Goal: Answer question/provide support: Share knowledge or assist other users

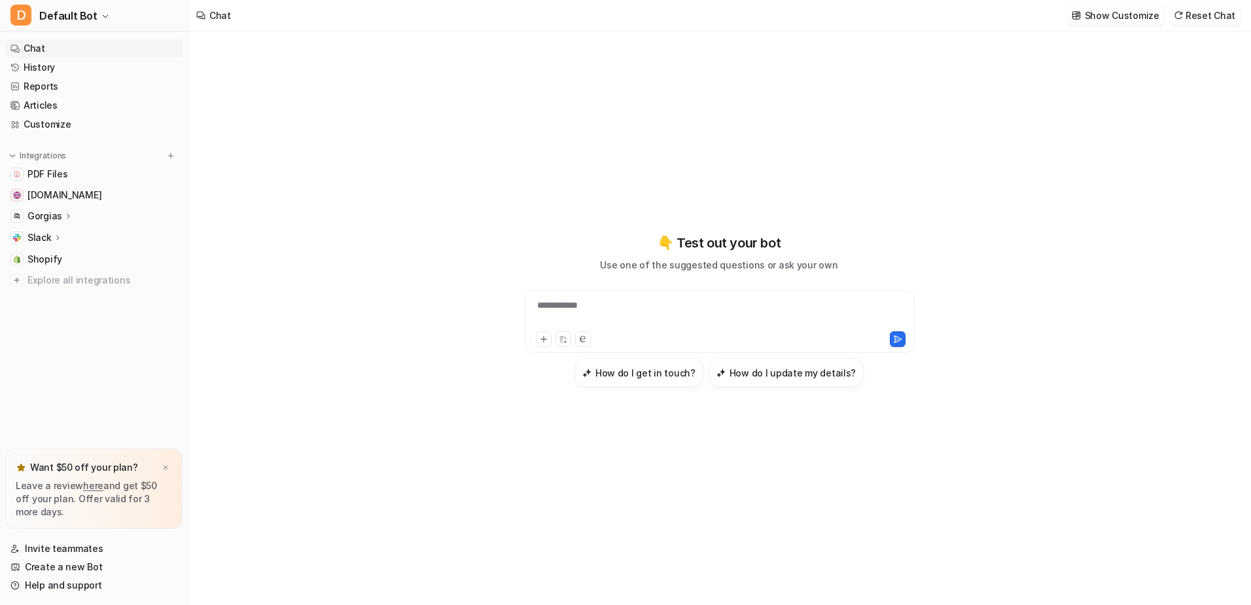
click at [185, 66] on nav "Chat History Reports Articles Customize Integrations PDF Files [DOMAIN_NAME] Go…" at bounding box center [94, 241] width 188 height 414
click at [48, 65] on link "History" at bounding box center [93, 67] width 177 height 18
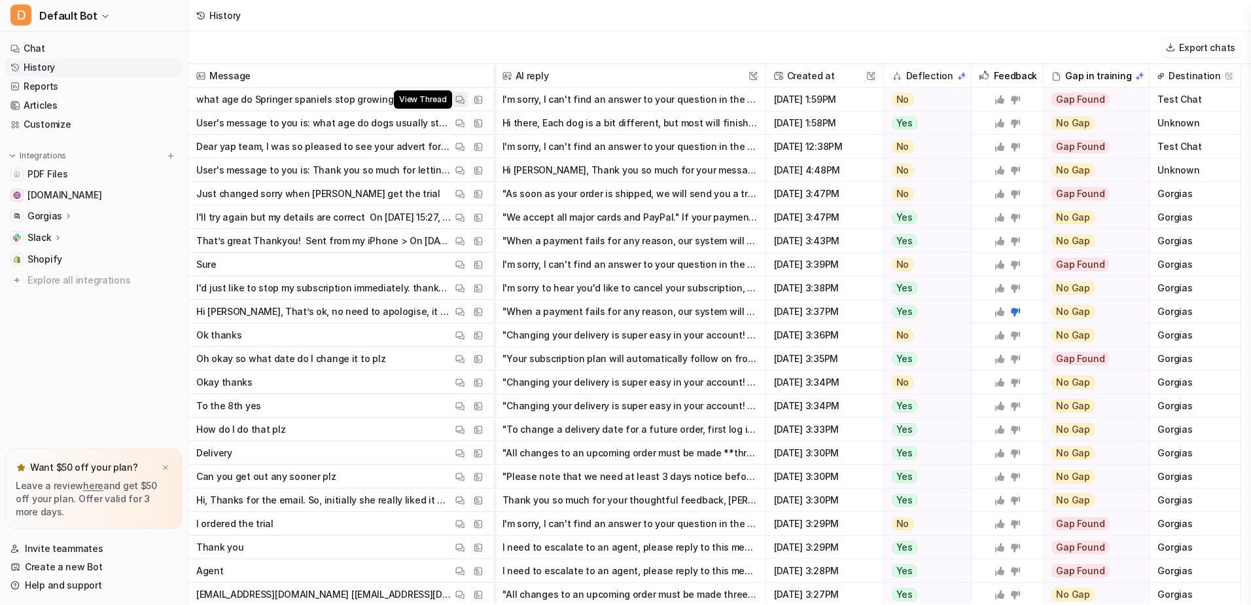
click at [461, 101] on img at bounding box center [460, 100] width 9 height 10
click at [398, 70] on span "Message" at bounding box center [341, 76] width 295 height 24
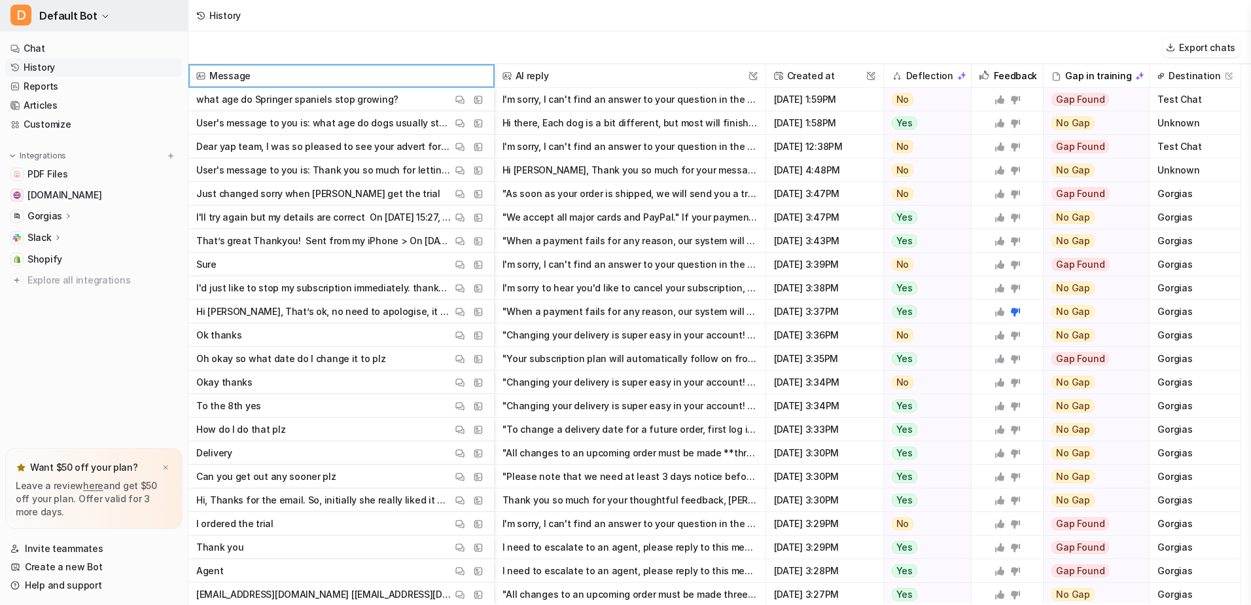
click at [101, 14] on icon "button" at bounding box center [105, 16] width 8 height 8
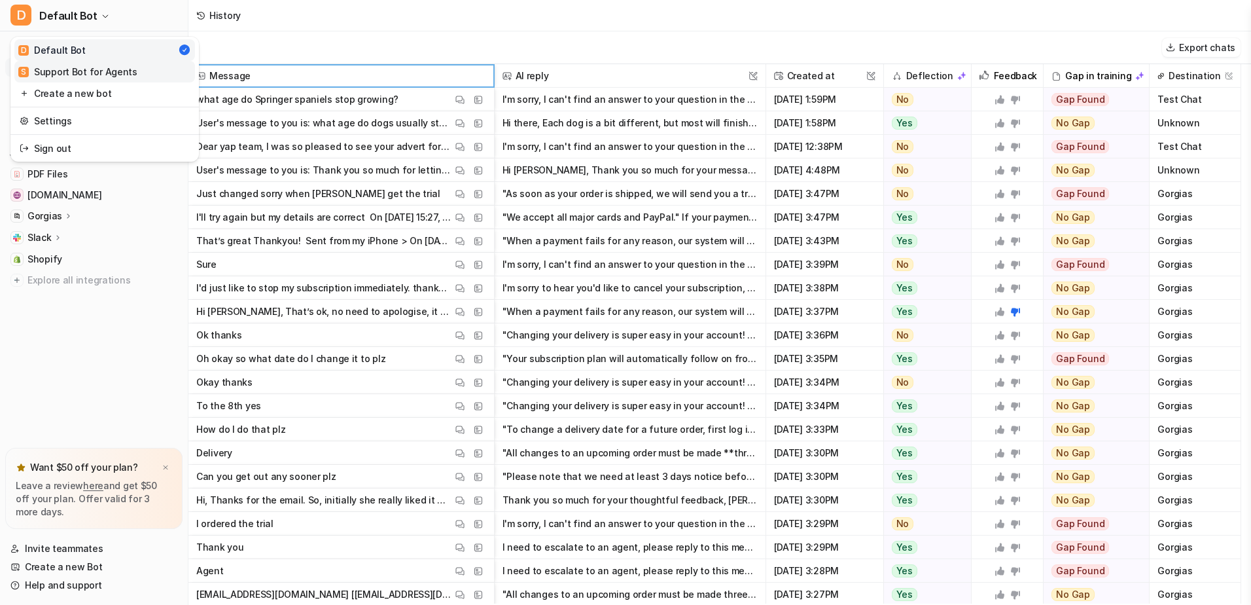
click at [94, 73] on div "S Support Bot for Agents" at bounding box center [77, 72] width 119 height 14
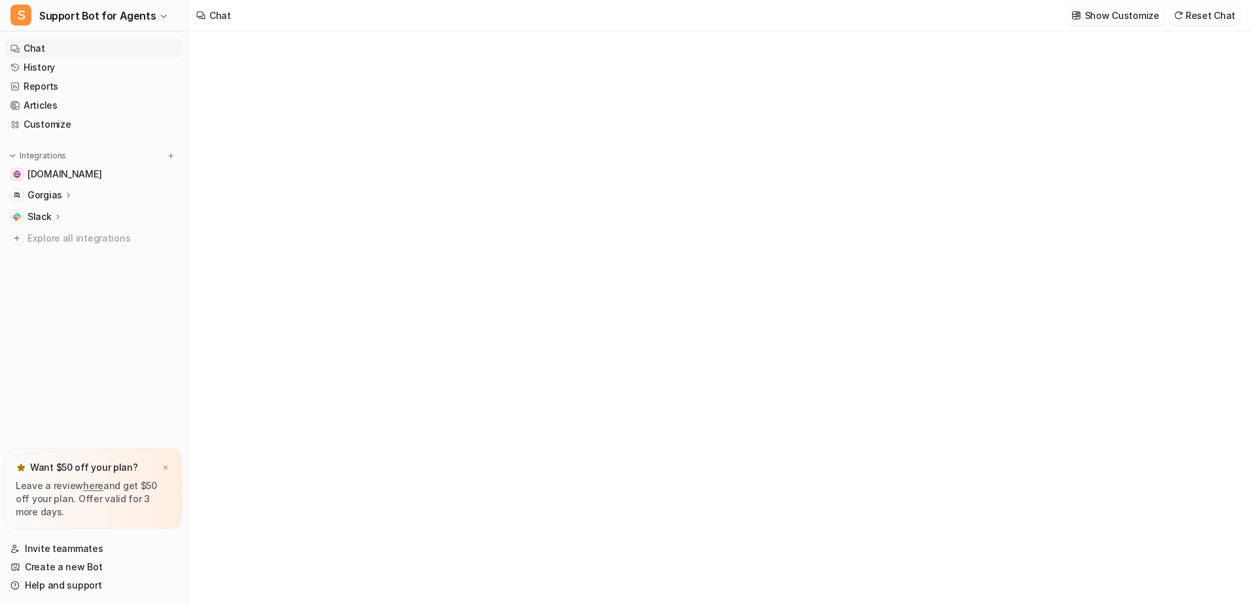
type textarea "**********"
click at [47, 65] on link "History" at bounding box center [93, 67] width 177 height 18
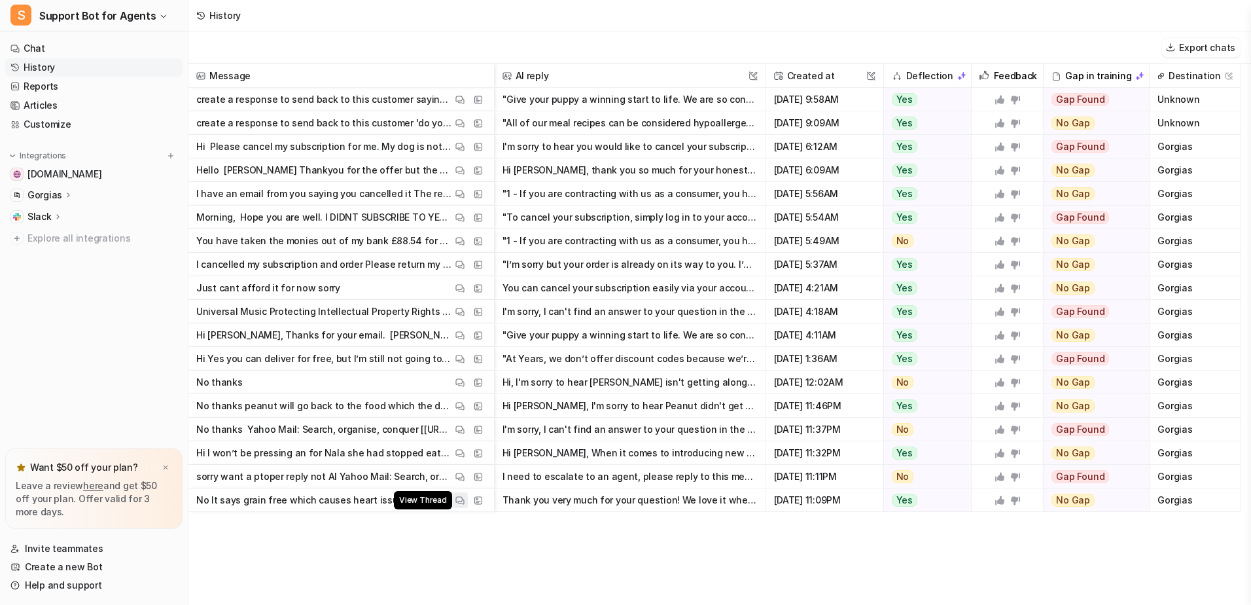
click at [458, 500] on img at bounding box center [460, 500] width 9 height 10
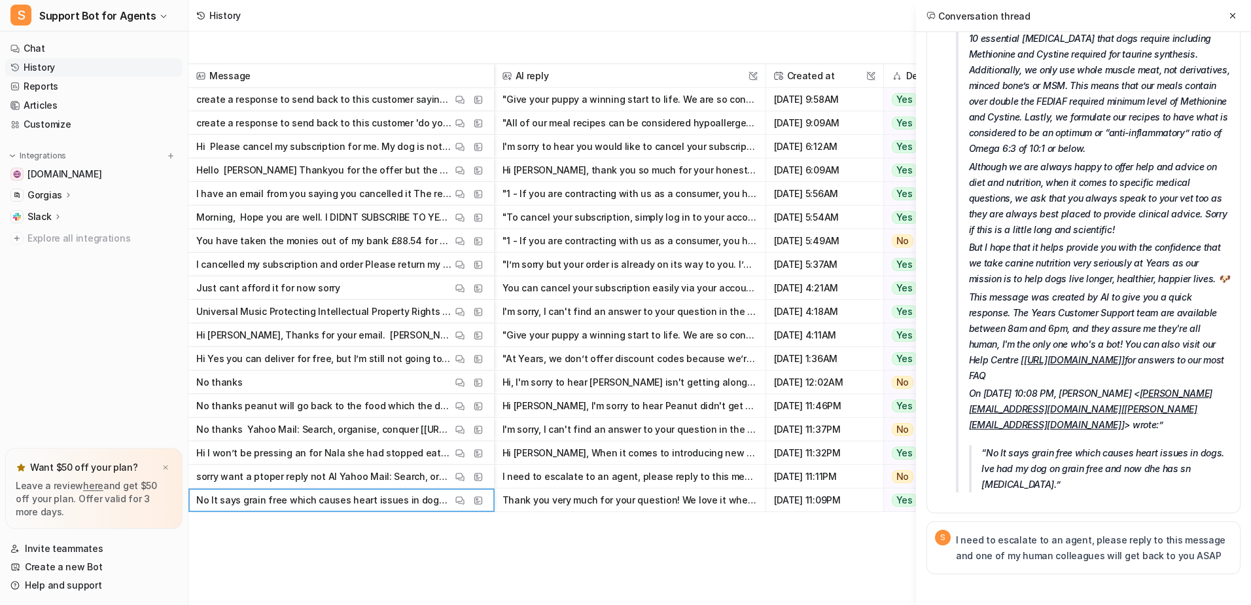
scroll to position [2264, 0]
click at [1234, 15] on icon at bounding box center [1233, 15] width 9 height 9
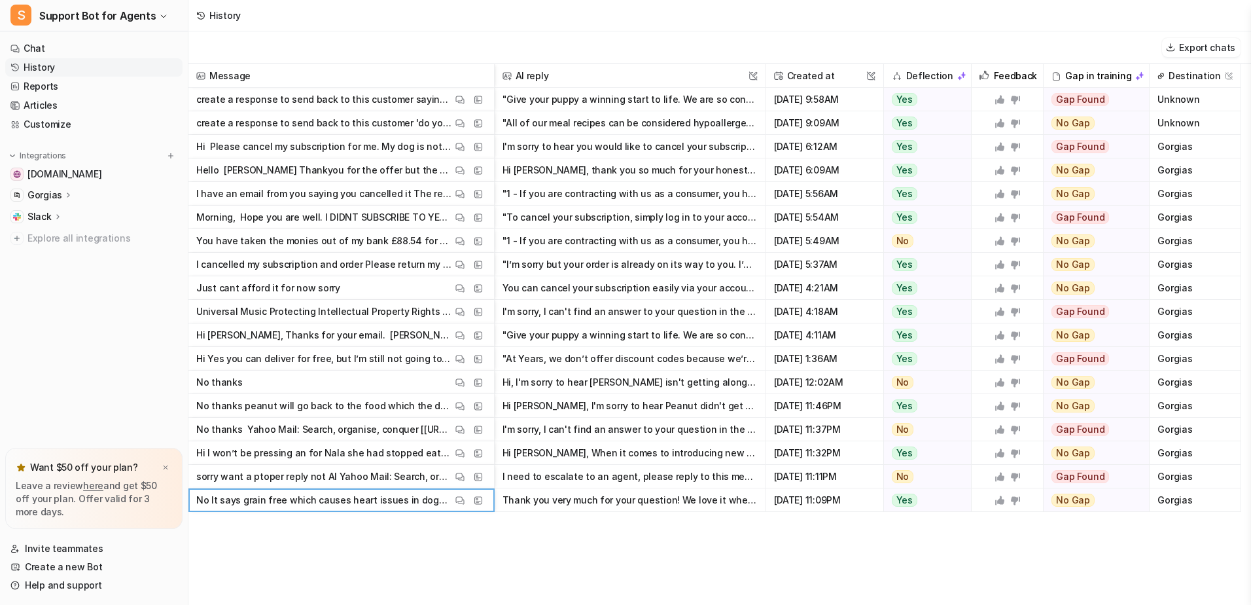
click at [674, 499] on button "Thank you very much for your question! We love it when dog owners are so invest…" at bounding box center [630, 500] width 255 height 24
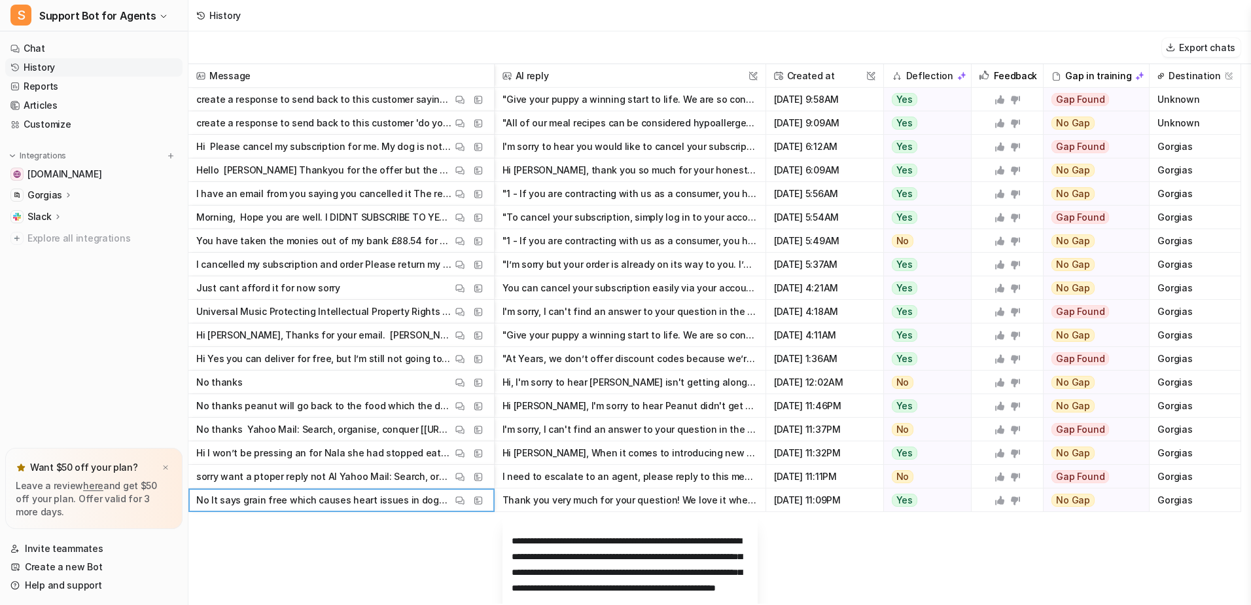
scroll to position [720, 0]
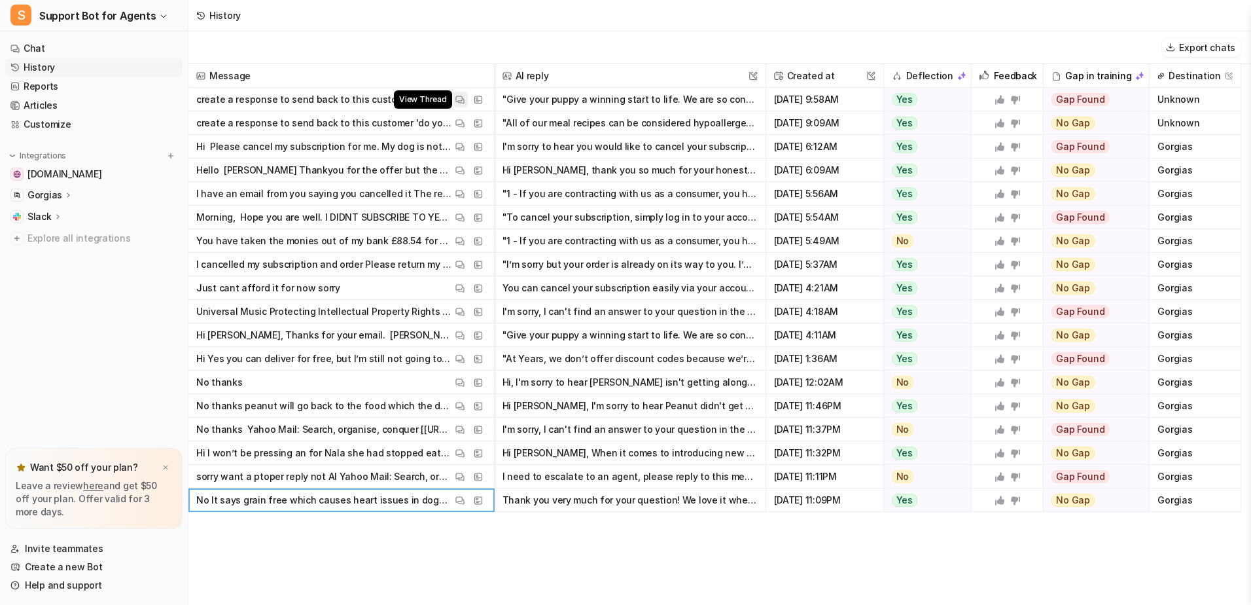
click at [459, 99] on img at bounding box center [460, 100] width 9 height 10
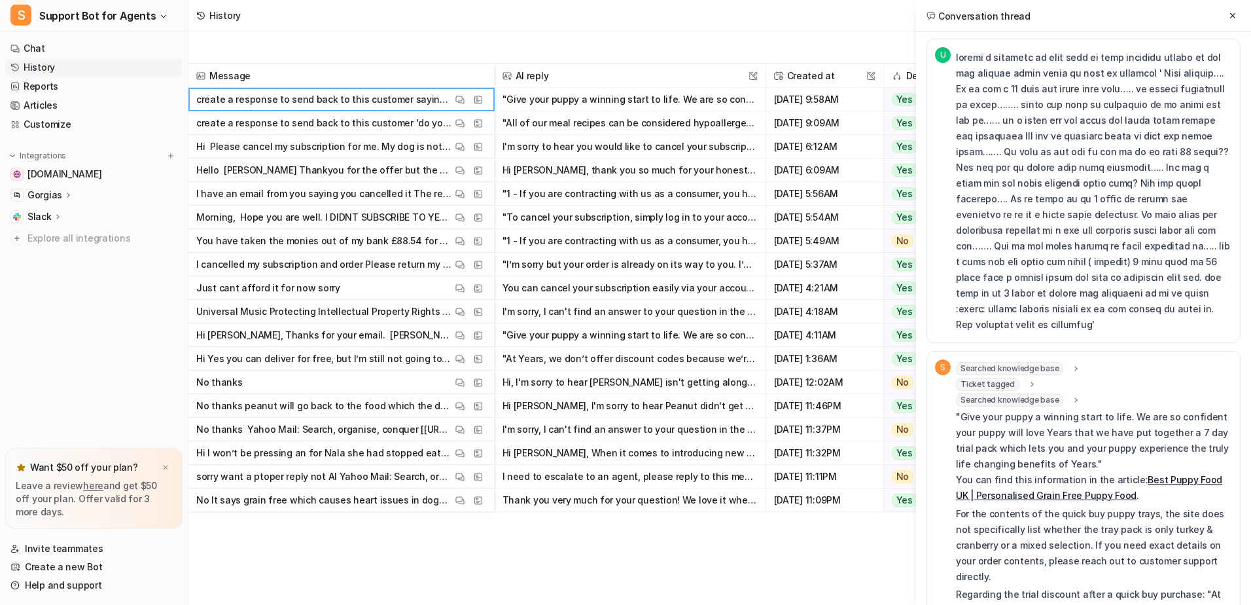
scroll to position [0, 0]
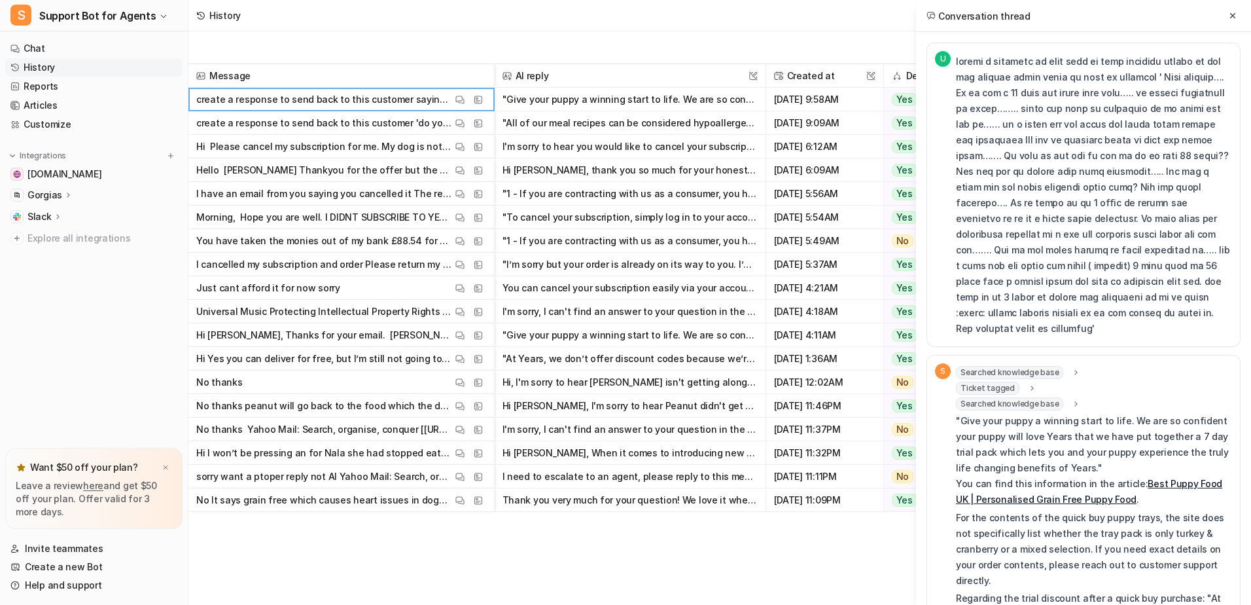
click at [1028, 384] on icon at bounding box center [1032, 389] width 9 height 10
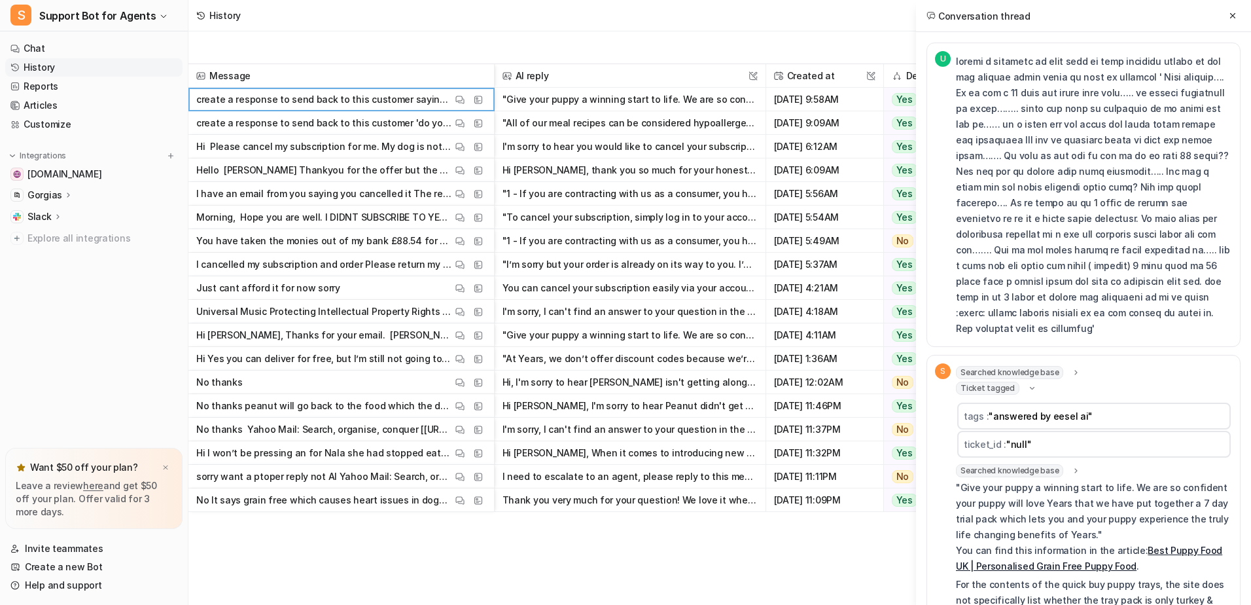
click at [1232, 8] on button at bounding box center [1233, 16] width 16 height 16
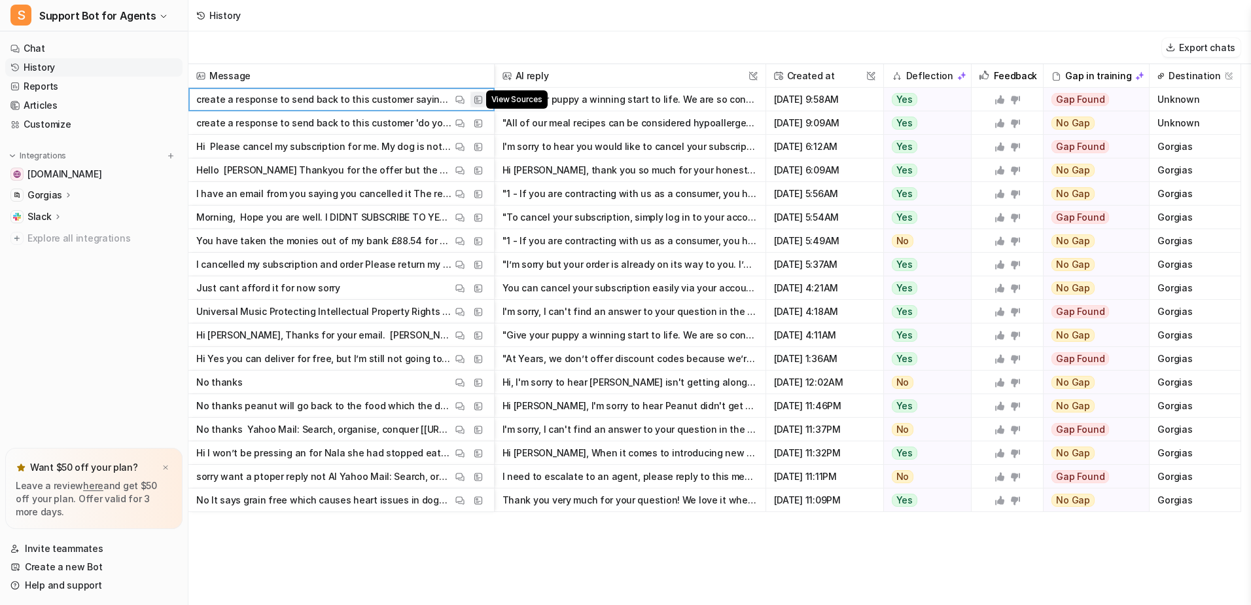
click at [478, 101] on img at bounding box center [478, 100] width 9 height 10
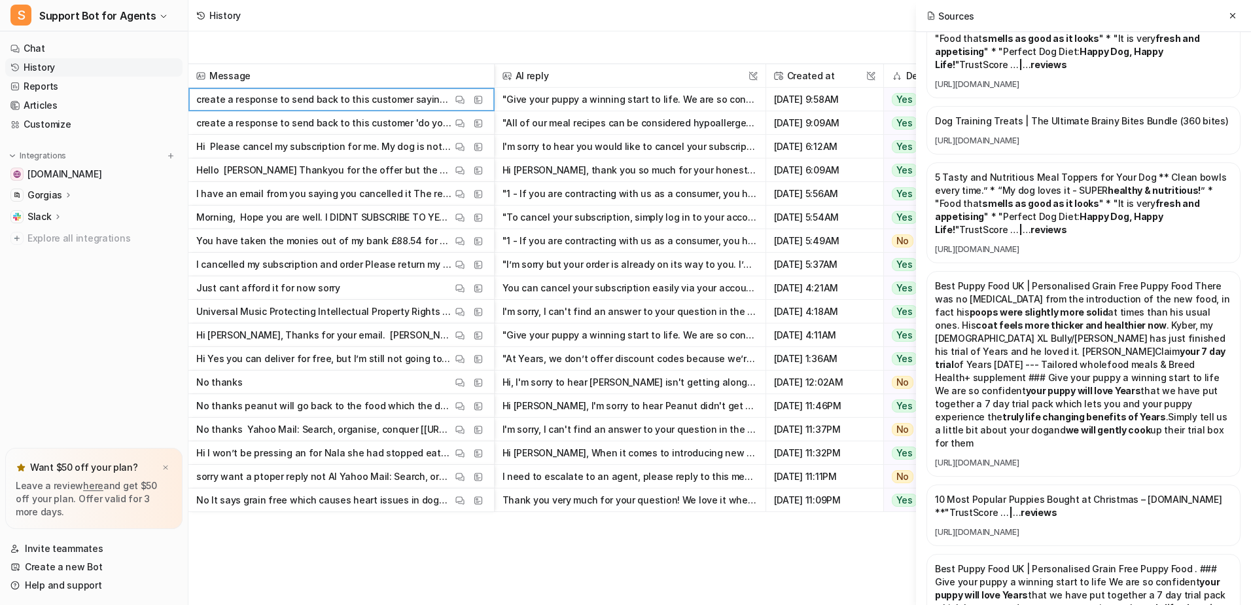
scroll to position [2029, 0]
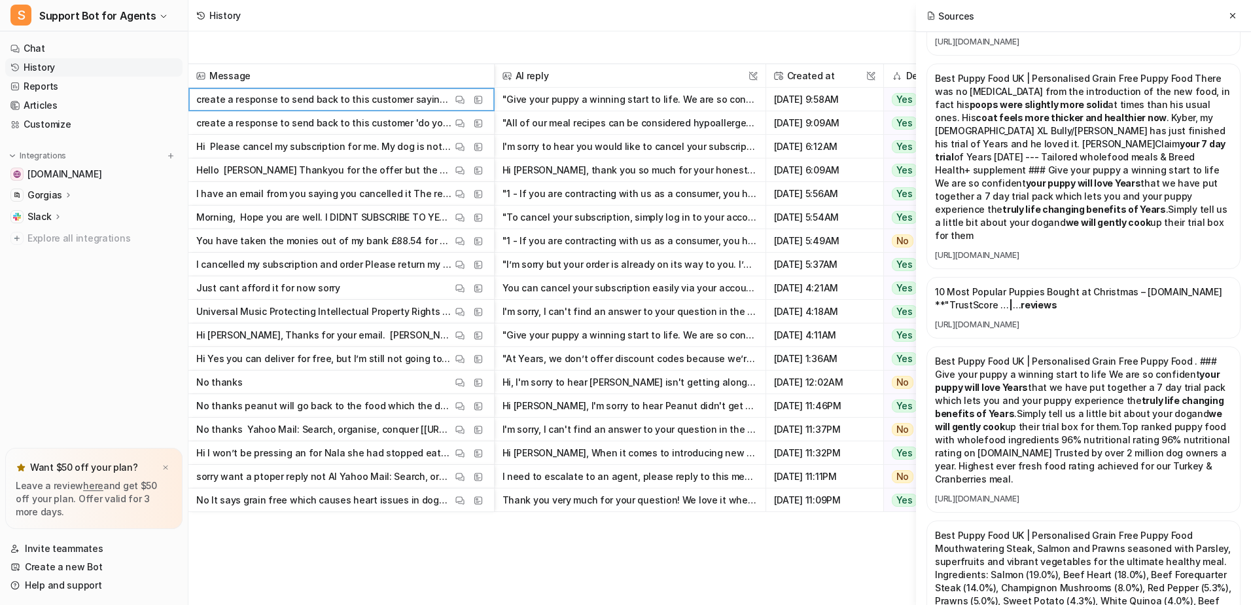
click at [351, 103] on p "create a response to send back to this customer saying if she has brought puppy…" at bounding box center [324, 100] width 256 height 24
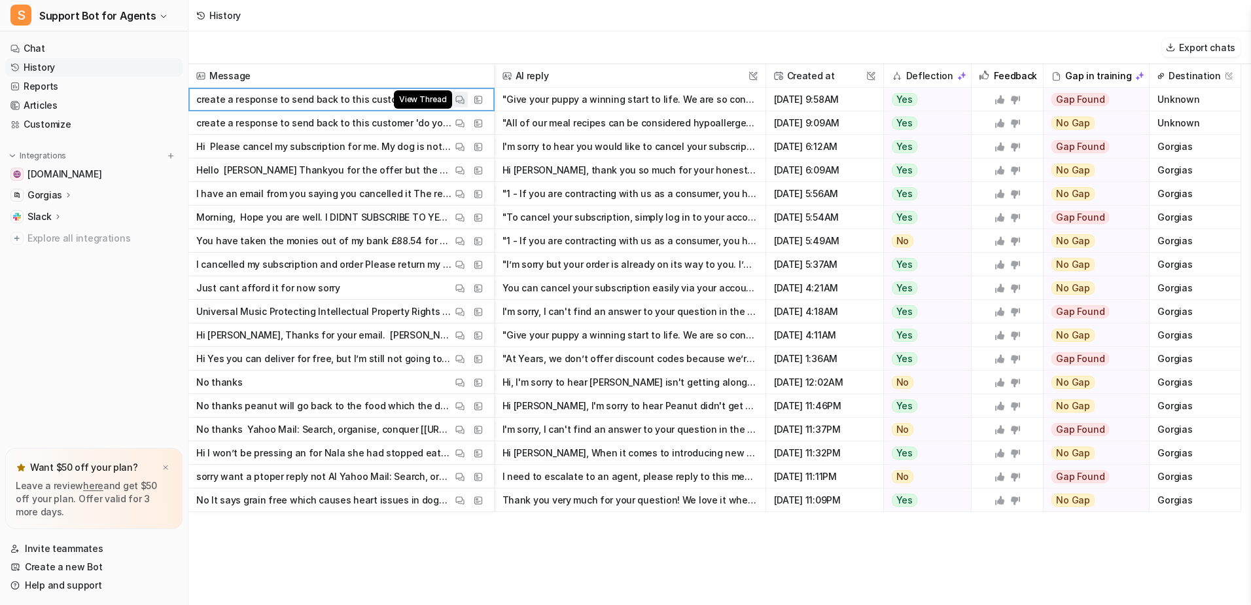
click at [458, 98] on img at bounding box center [460, 100] width 9 height 10
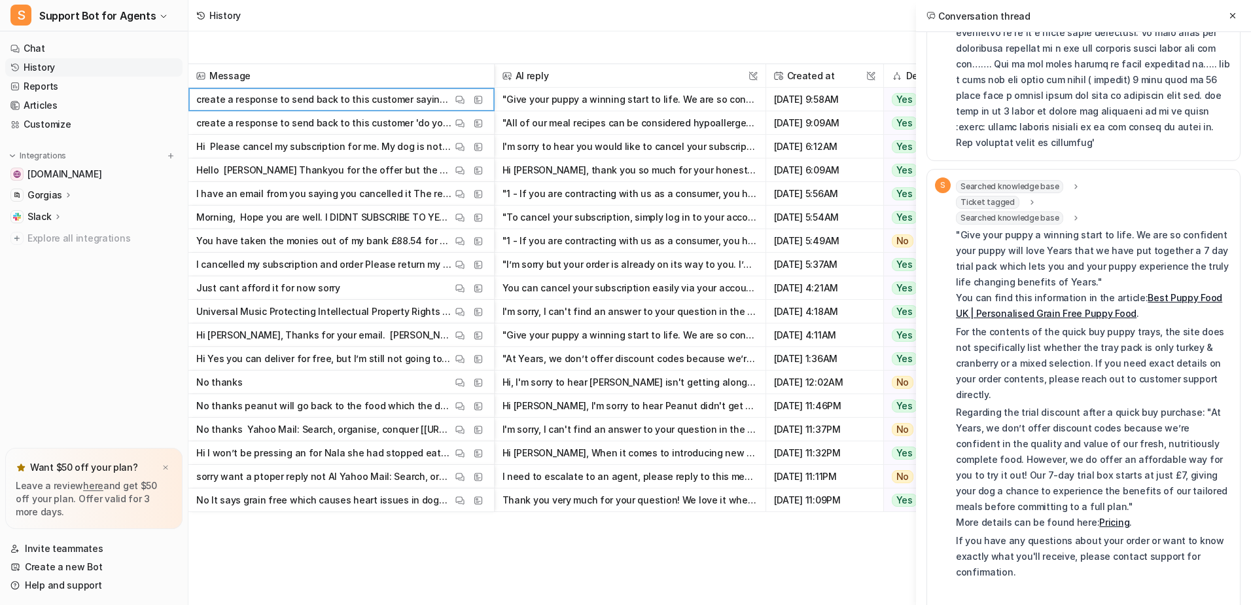
scroll to position [0, 0]
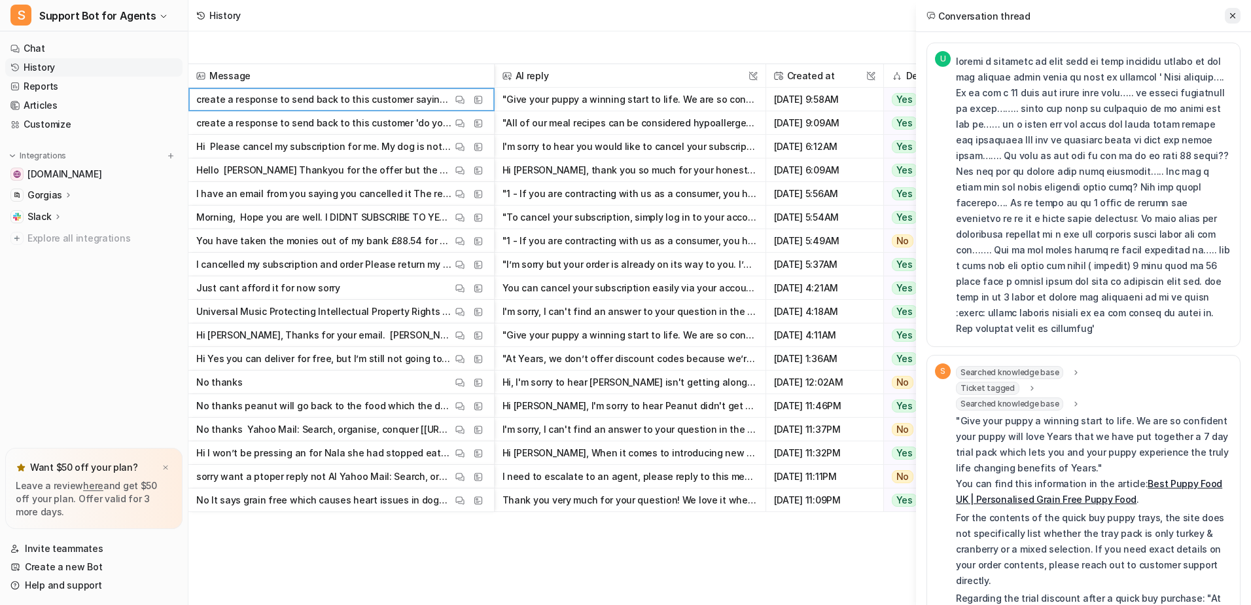
click at [1232, 16] on icon at bounding box center [1233, 15] width 9 height 9
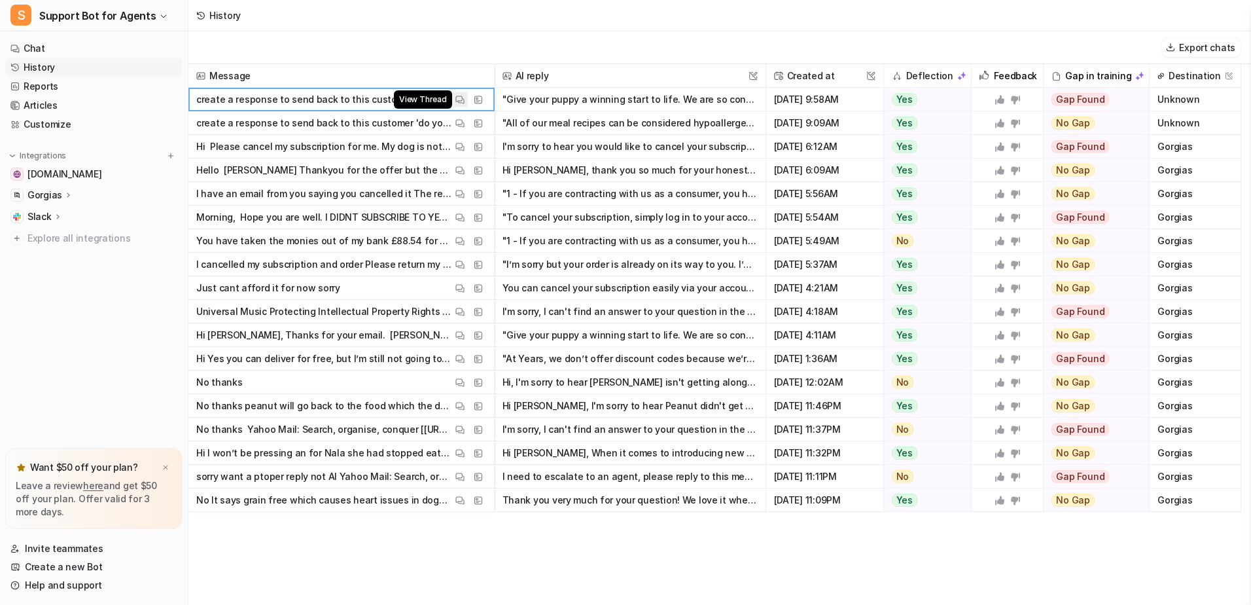
click at [461, 99] on img at bounding box center [460, 100] width 9 height 10
click at [605, 49] on div "Export chats" at bounding box center [720, 47] width 1063 height 33
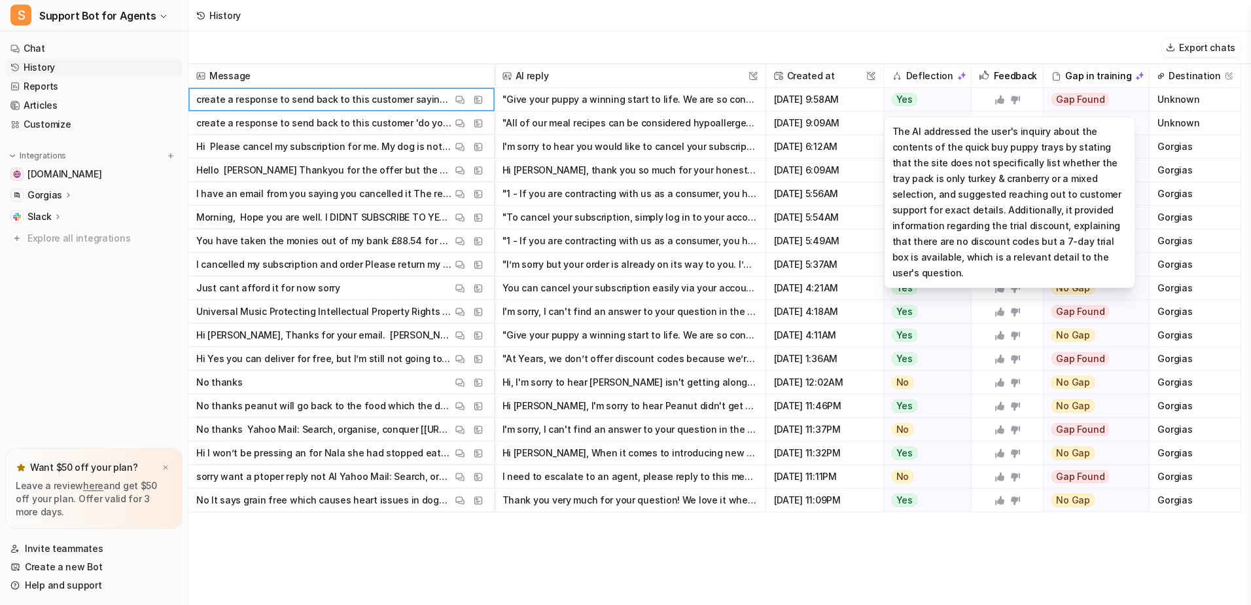
click at [931, 98] on div "Yes" at bounding box center [924, 100] width 81 height 24
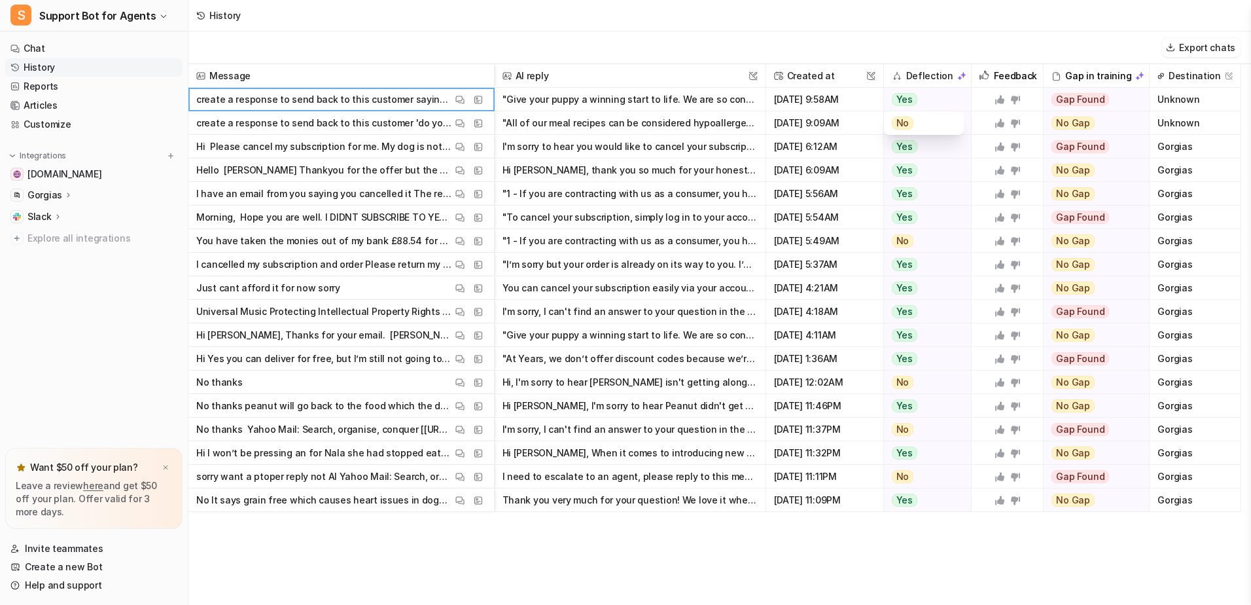
click at [907, 99] on span "Yes" at bounding box center [905, 99] width 26 height 13
click at [848, 99] on span "[DATE] 9:58AM" at bounding box center [825, 100] width 107 height 24
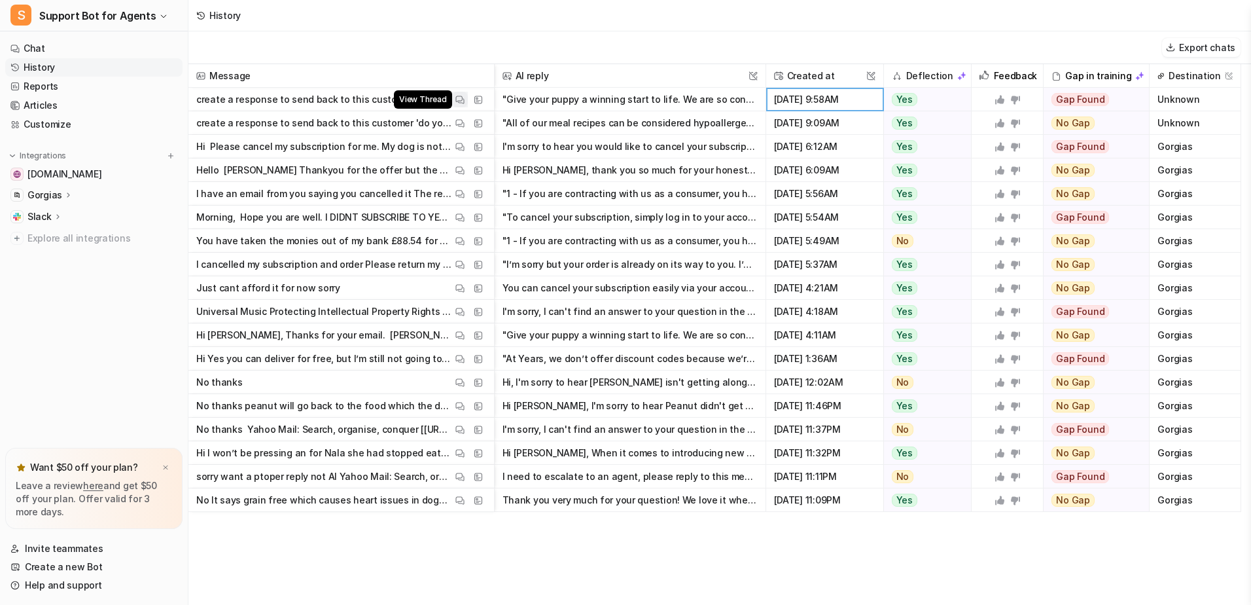
click at [461, 100] on img at bounding box center [460, 100] width 9 height 10
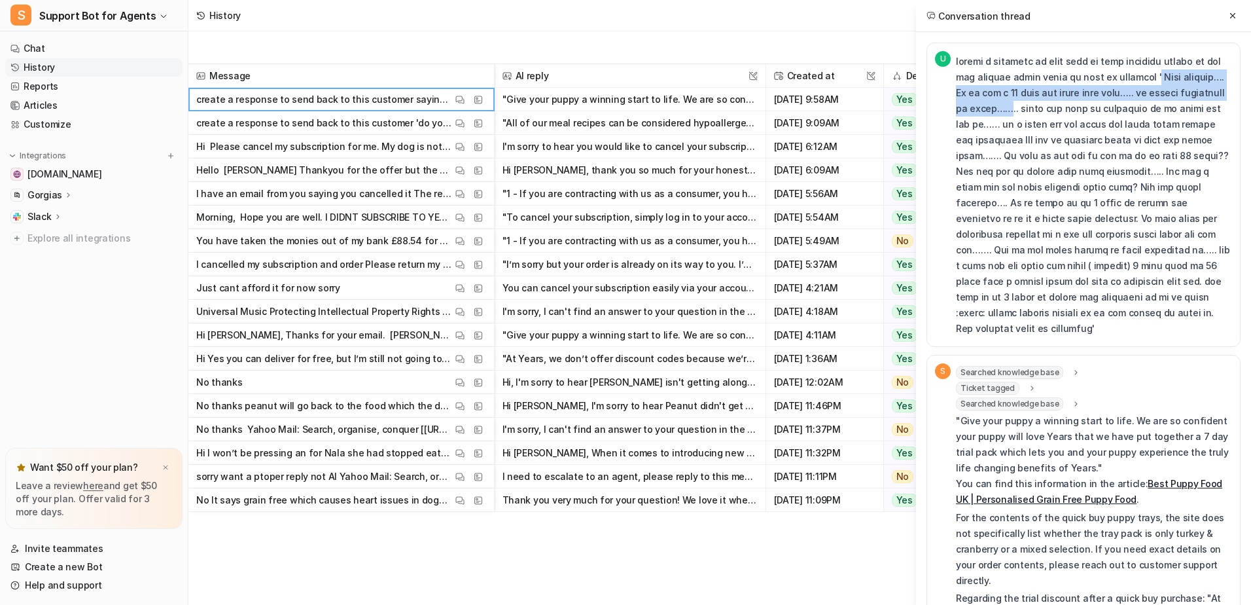
drag, startPoint x: 1123, startPoint y: 77, endPoint x: 995, endPoint y: 112, distance: 133.1
click at [995, 112] on p at bounding box center [1094, 195] width 276 height 283
copy p "Good morning…. So iv got a 12 week old puppy shih apso….. im really interested …"
click at [458, 98] on img at bounding box center [460, 100] width 9 height 10
click at [1236, 13] on icon at bounding box center [1233, 15] width 9 height 9
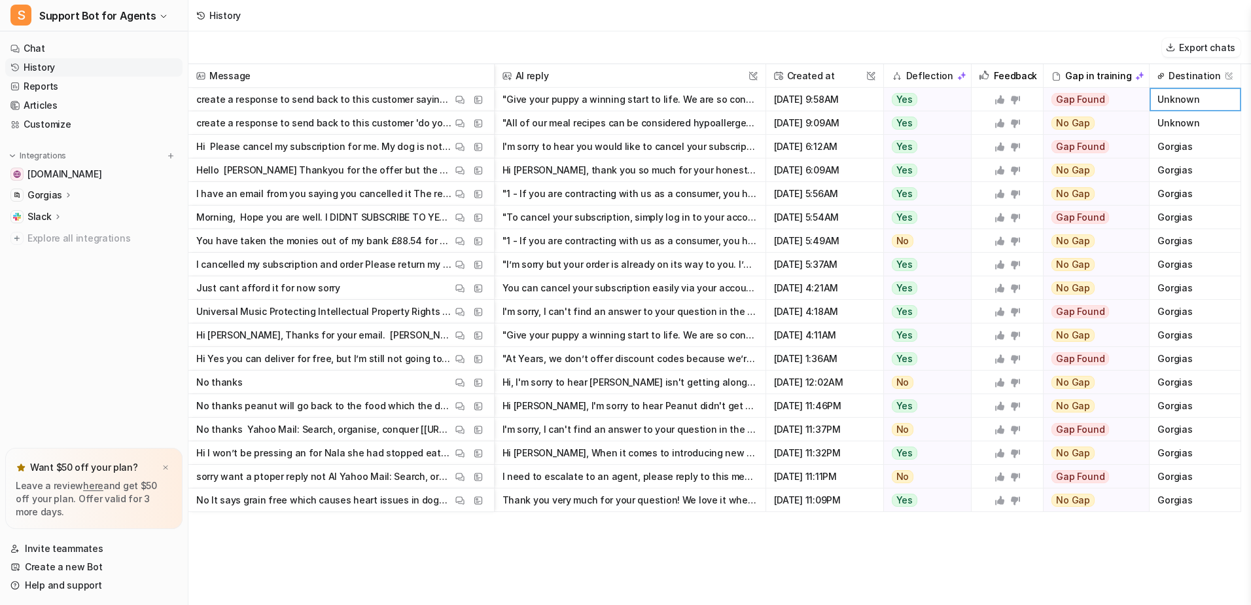
drag, startPoint x: 1236, startPoint y: 100, endPoint x: 376, endPoint y: 101, distance: 860.1
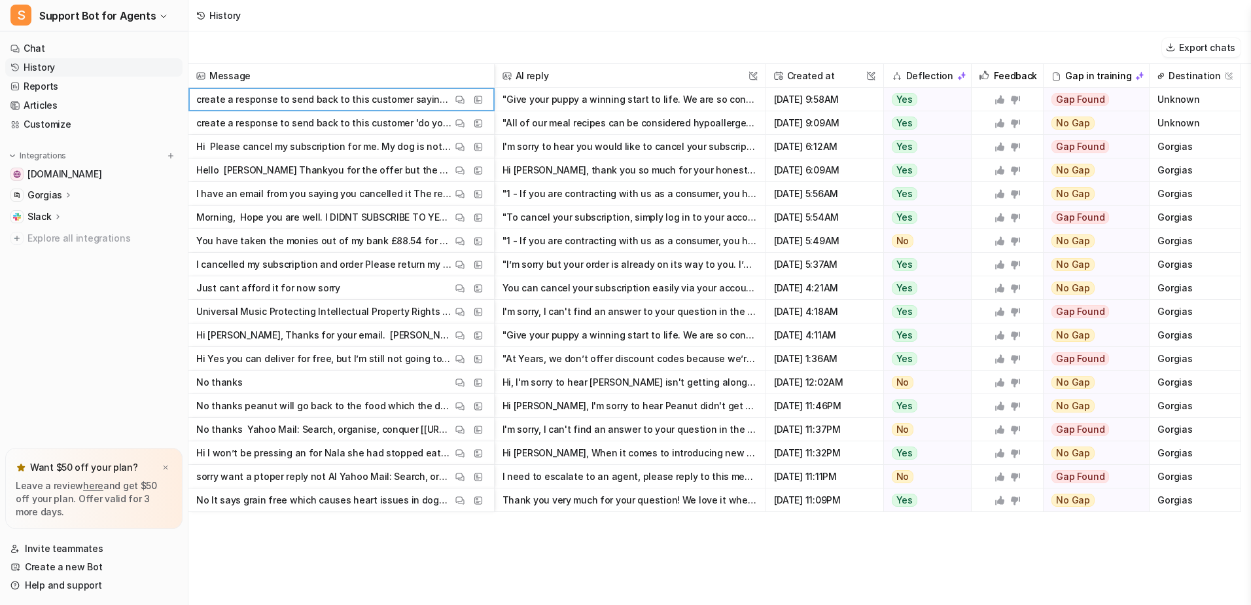
drag, startPoint x: 376, startPoint y: 101, endPoint x: 223, endPoint y: 98, distance: 153.2
click at [223, 98] on p "create a response to send back to this customer saying if she has brought puppy…" at bounding box center [324, 100] width 256 height 24
click at [460, 501] on img at bounding box center [460, 500] width 9 height 10
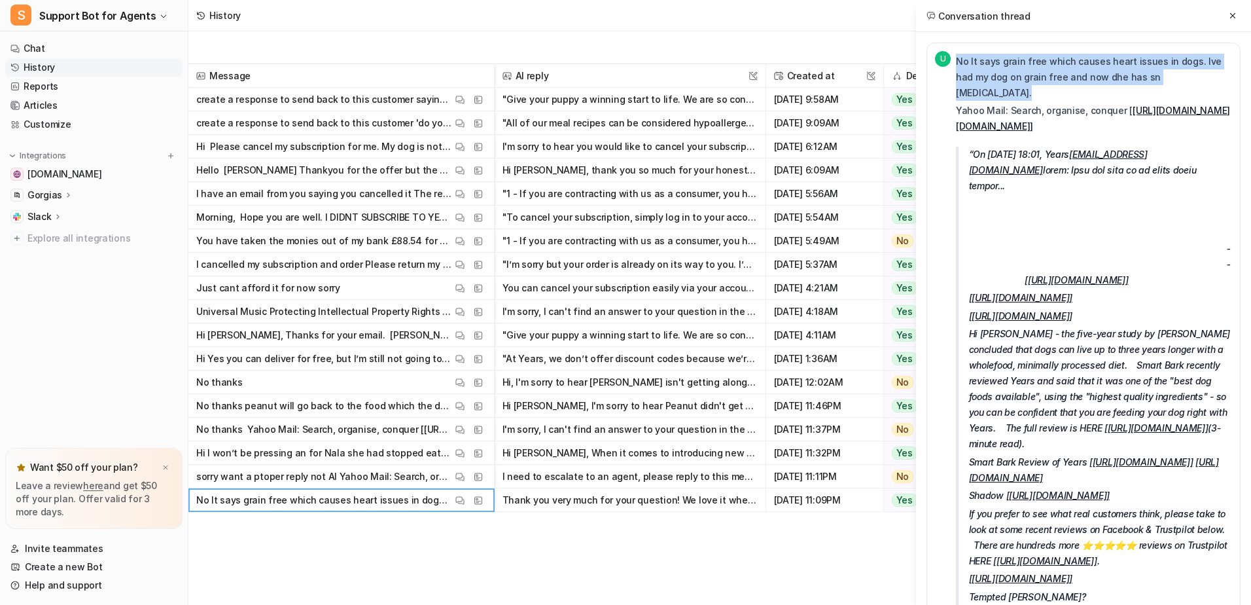
drag, startPoint x: 1095, startPoint y: 71, endPoint x: 956, endPoint y: 63, distance: 139.0
click at [956, 63] on p "No It says grain free which causes heart issues in dogs. Ive had my dog on grai…" at bounding box center [1094, 77] width 276 height 47
copy p "No It says grain free which causes heart issues in dogs. Ive had my dog on grai…"
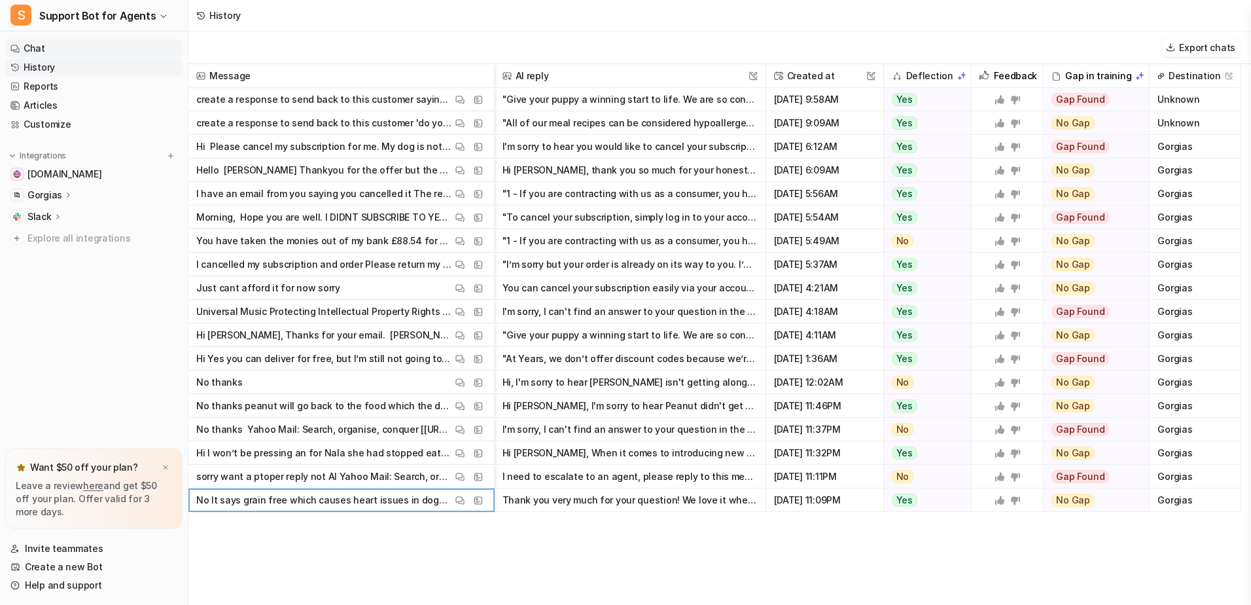
click at [37, 45] on link "Chat" at bounding box center [93, 48] width 177 height 18
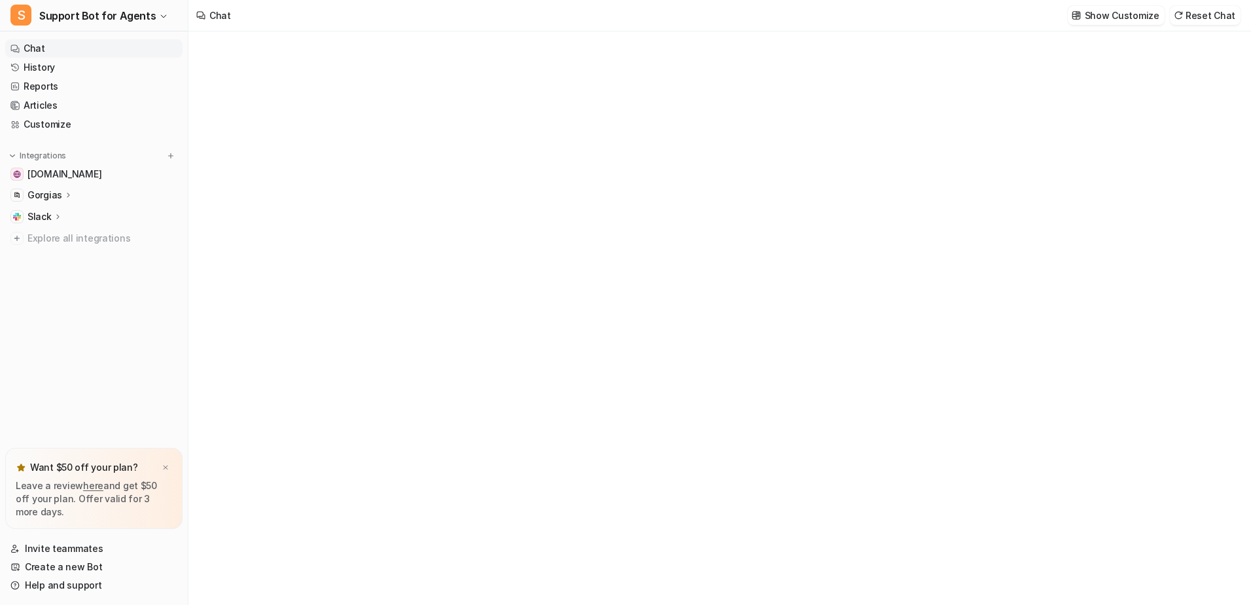
type textarea "**********"
click at [572, 326] on div "**********" at bounding box center [719, 330] width 383 height 30
click at [899, 353] on icon at bounding box center [897, 355] width 9 height 9
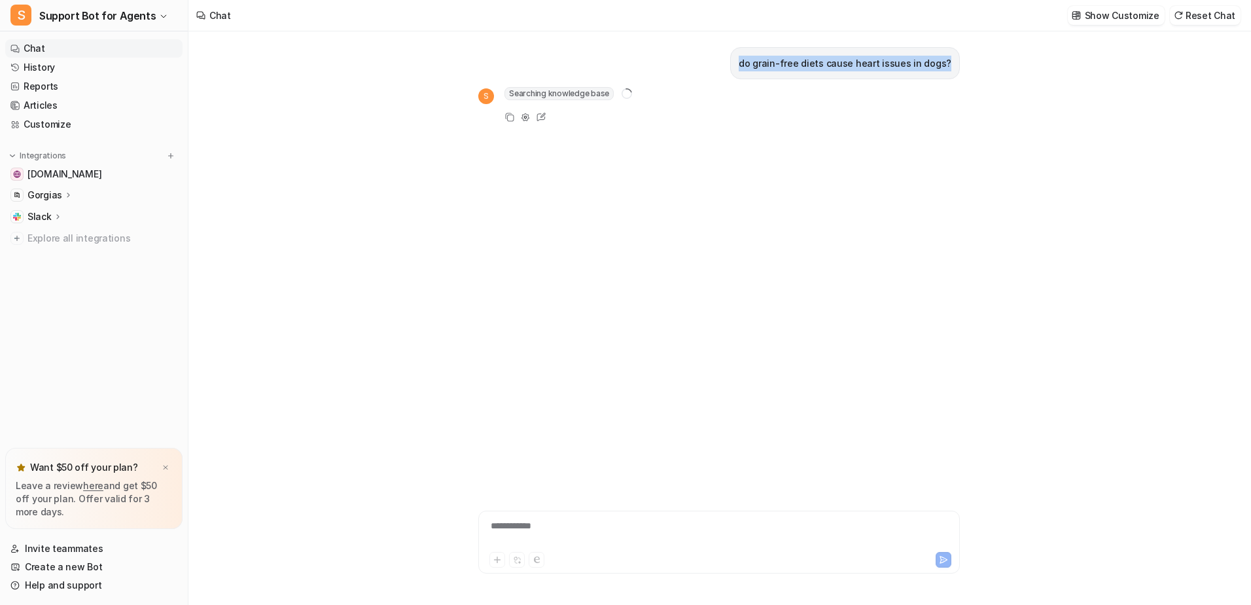
drag, startPoint x: 956, startPoint y: 62, endPoint x: 753, endPoint y: 66, distance: 202.3
click at [753, 66] on div "do grain-free diets cause heart issues in dogs?" at bounding box center [845, 63] width 230 height 32
copy p "do grain-free diets cause heart issues in dogs?"
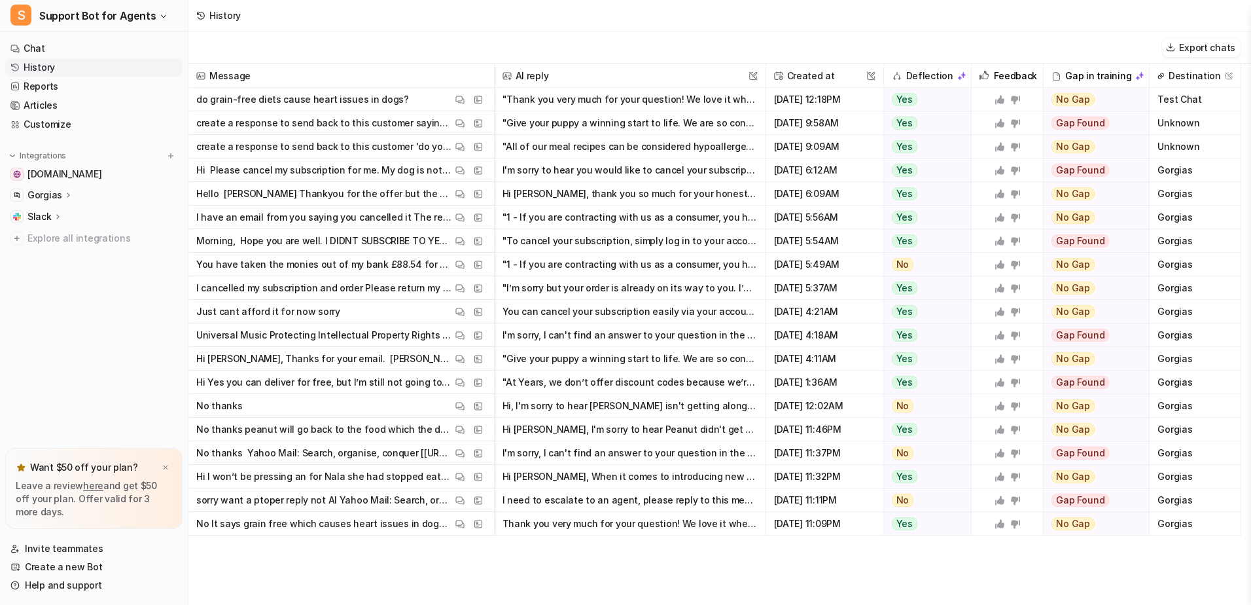
click at [1001, 524] on icon at bounding box center [1000, 523] width 9 height 9
click at [315, 475] on p "Hi I won’t be pressing an for Nala she had stopped eating the food since the ne…" at bounding box center [324, 477] width 256 height 24
click at [475, 476] on img at bounding box center [478, 477] width 9 height 10
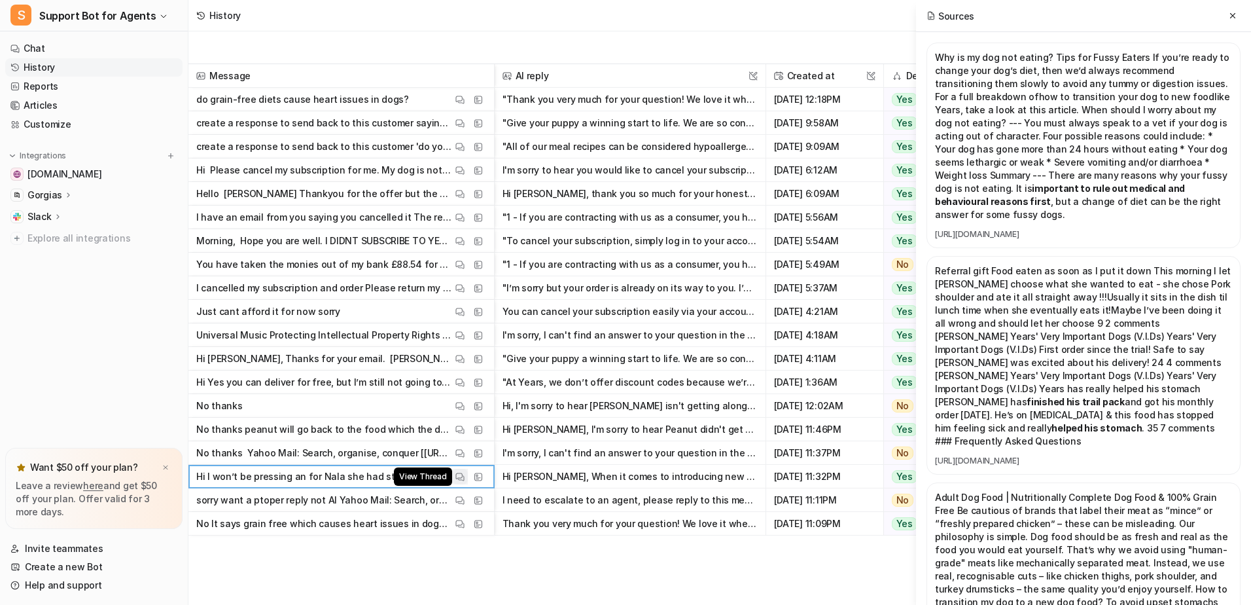
click at [461, 476] on img at bounding box center [460, 477] width 9 height 10
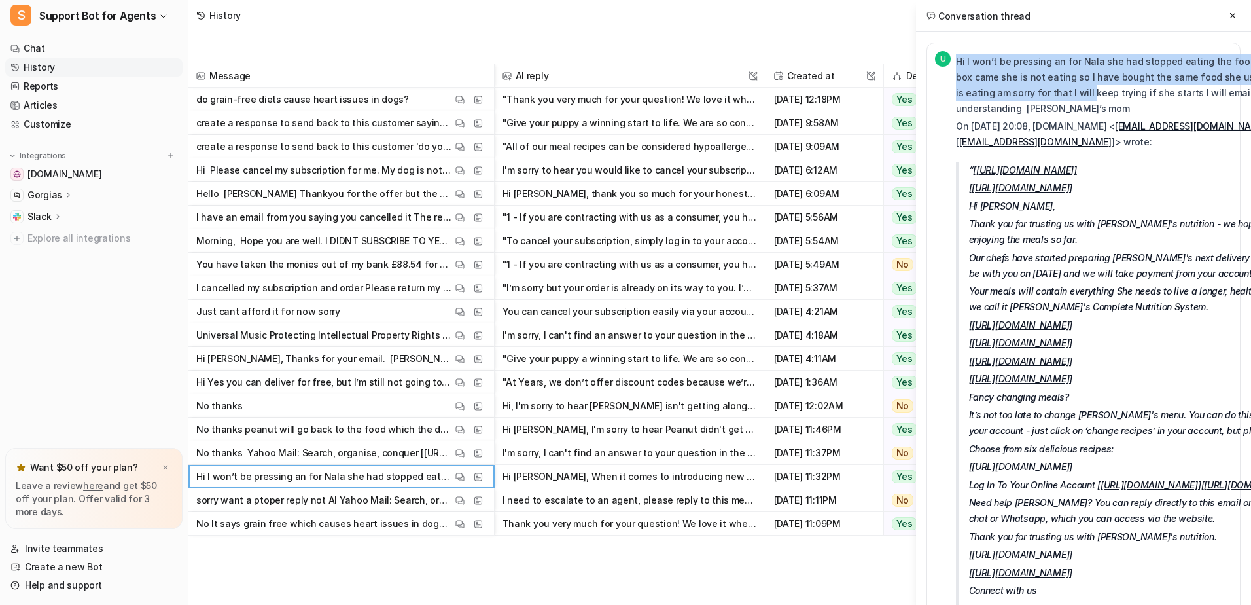
drag, startPoint x: 959, startPoint y: 60, endPoint x: 1011, endPoint y: 85, distance: 58.0
click at [1011, 85] on p "Hi I won’t be pressing an for Nala she had stopped eating the food since the ne…" at bounding box center [1147, 85] width 383 height 63
copy p "Hi I won’t be pressing an for Nala she had stopped eating the food since the ne…"
click at [1235, 12] on icon at bounding box center [1233, 15] width 9 height 9
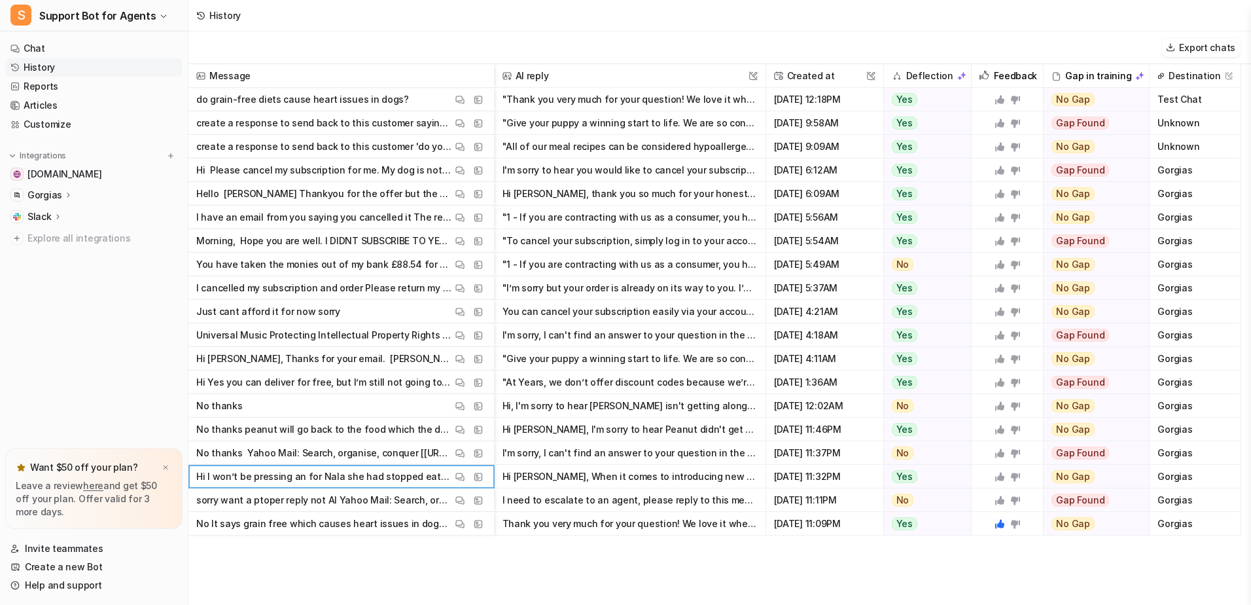
click at [1000, 478] on icon at bounding box center [1000, 476] width 9 height 9
click at [479, 476] on img at bounding box center [478, 477] width 9 height 10
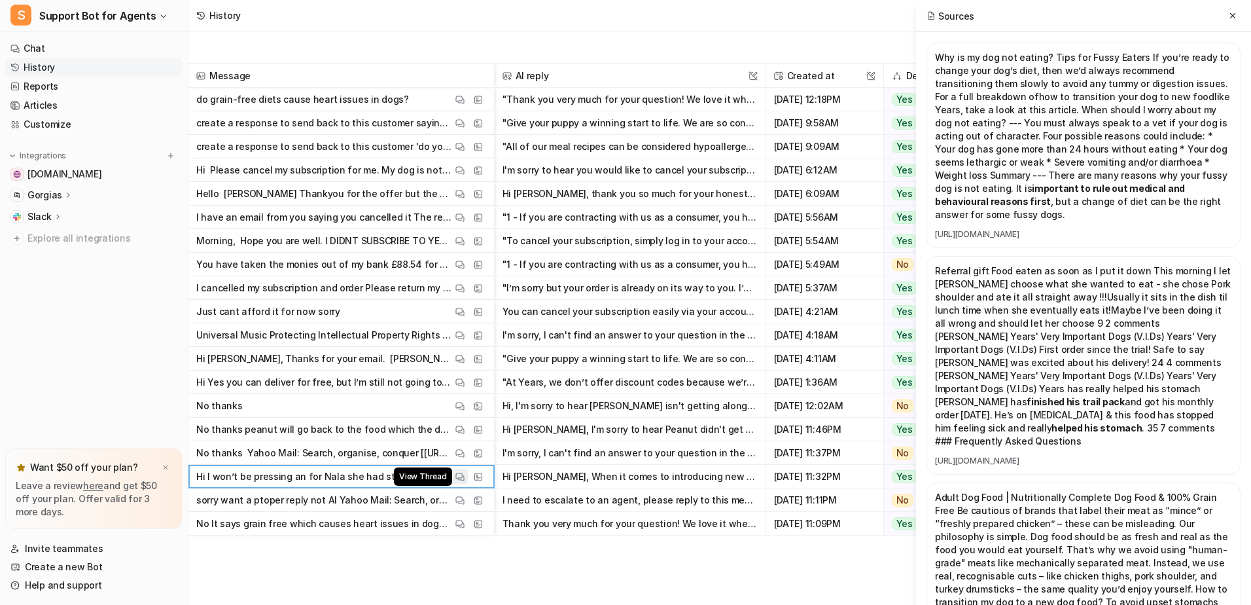
click at [459, 475] on img at bounding box center [460, 477] width 9 height 10
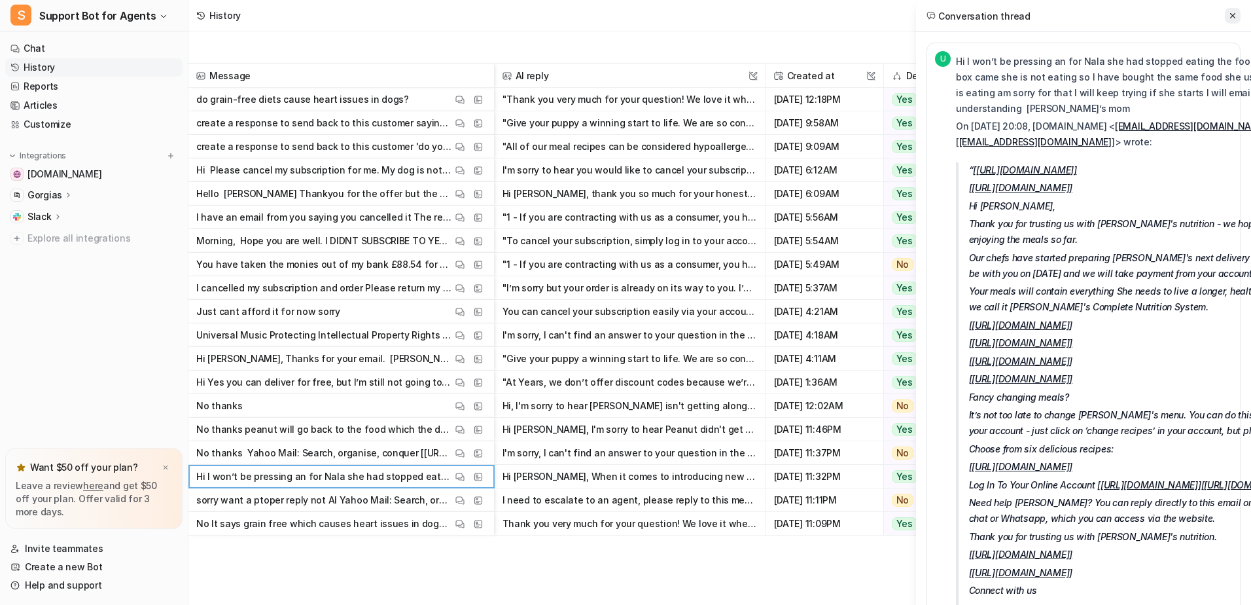
click at [1233, 13] on icon at bounding box center [1233, 15] width 9 height 9
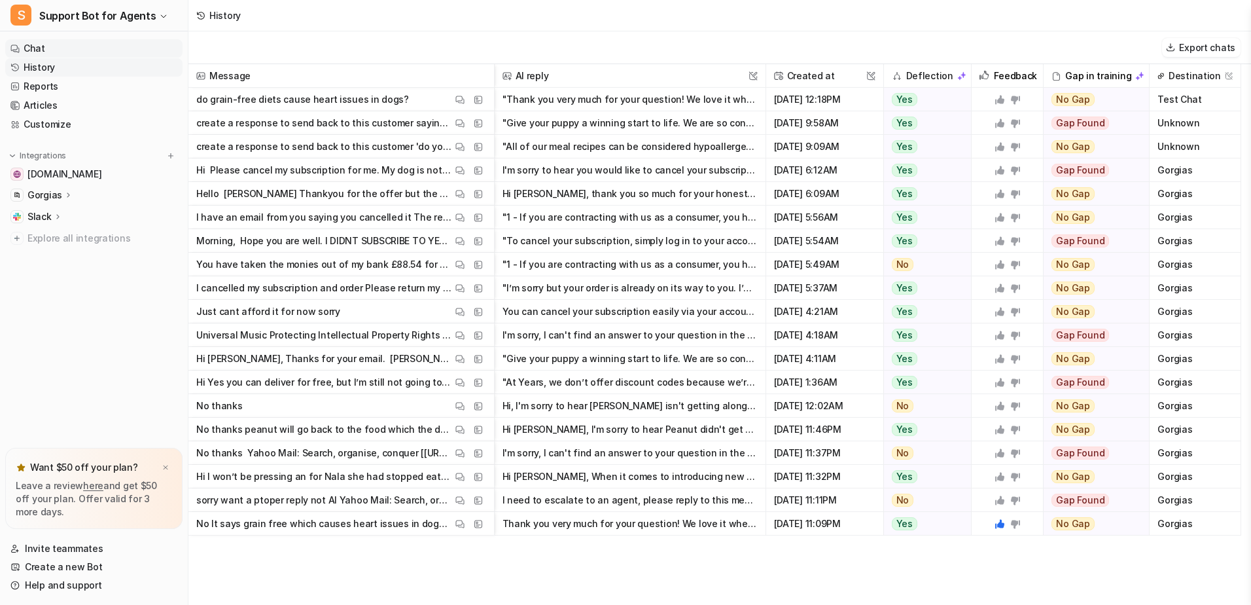
click at [46, 48] on link "Chat" at bounding box center [93, 48] width 177 height 18
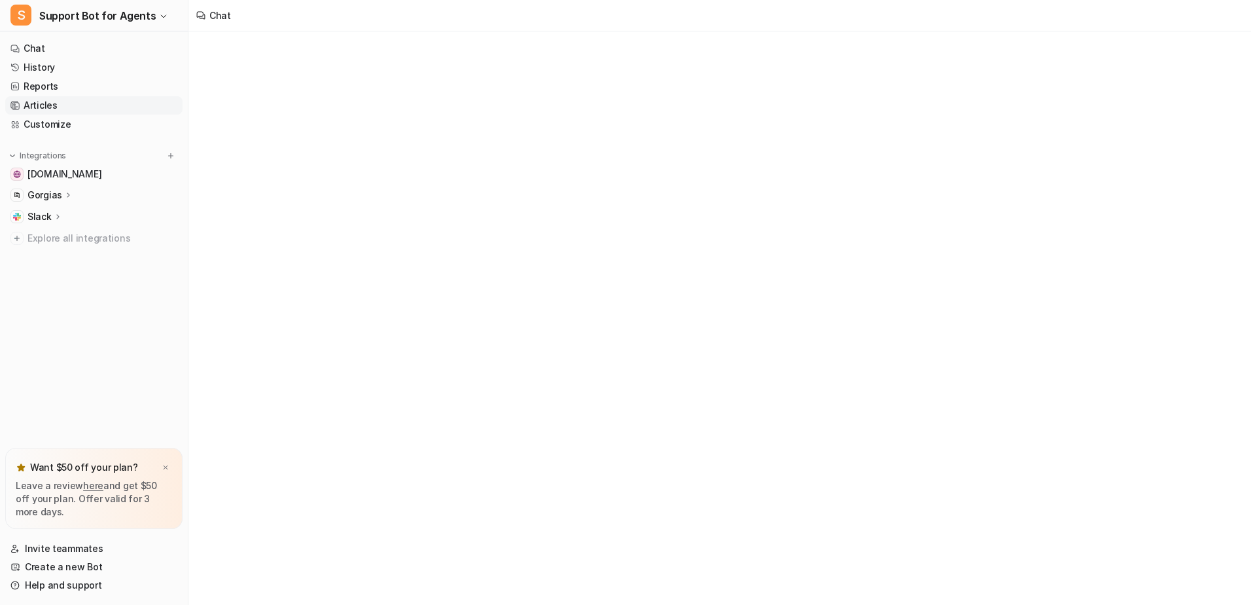
click at [59, 107] on link "Articles" at bounding box center [93, 105] width 177 height 18
click at [64, 123] on link "Customize" at bounding box center [93, 124] width 177 height 18
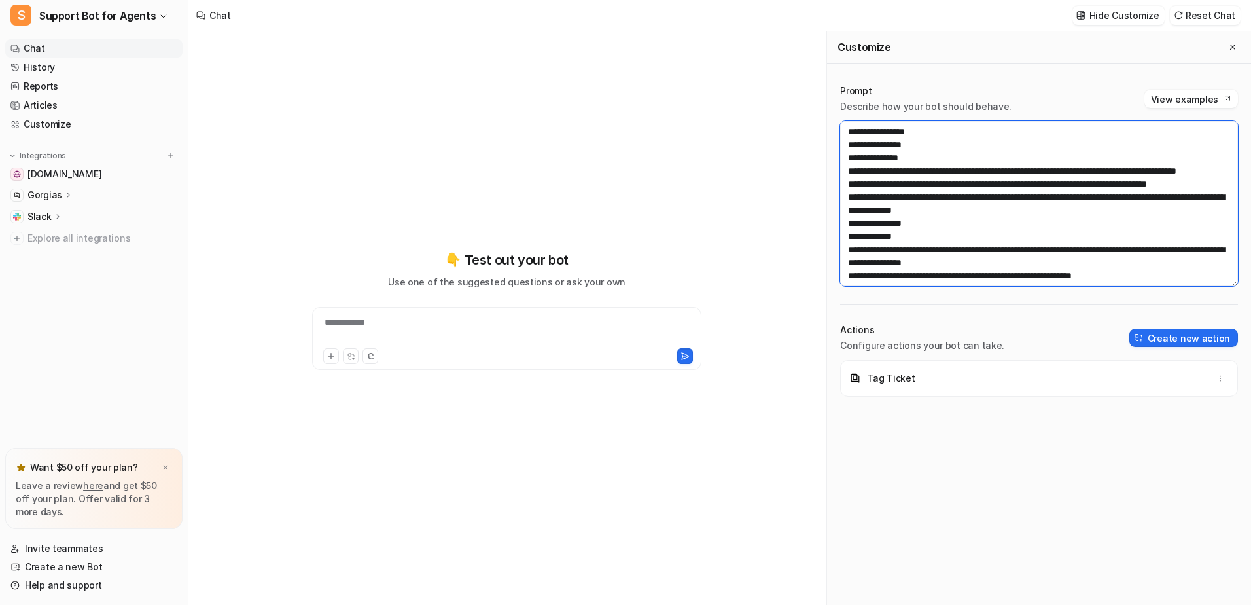
click at [1077, 162] on textarea at bounding box center [1039, 203] width 398 height 165
click at [982, 254] on textarea at bounding box center [1039, 203] width 398 height 165
click at [1007, 156] on textarea at bounding box center [1039, 203] width 398 height 165
click at [1043, 141] on textarea at bounding box center [1039, 203] width 398 height 165
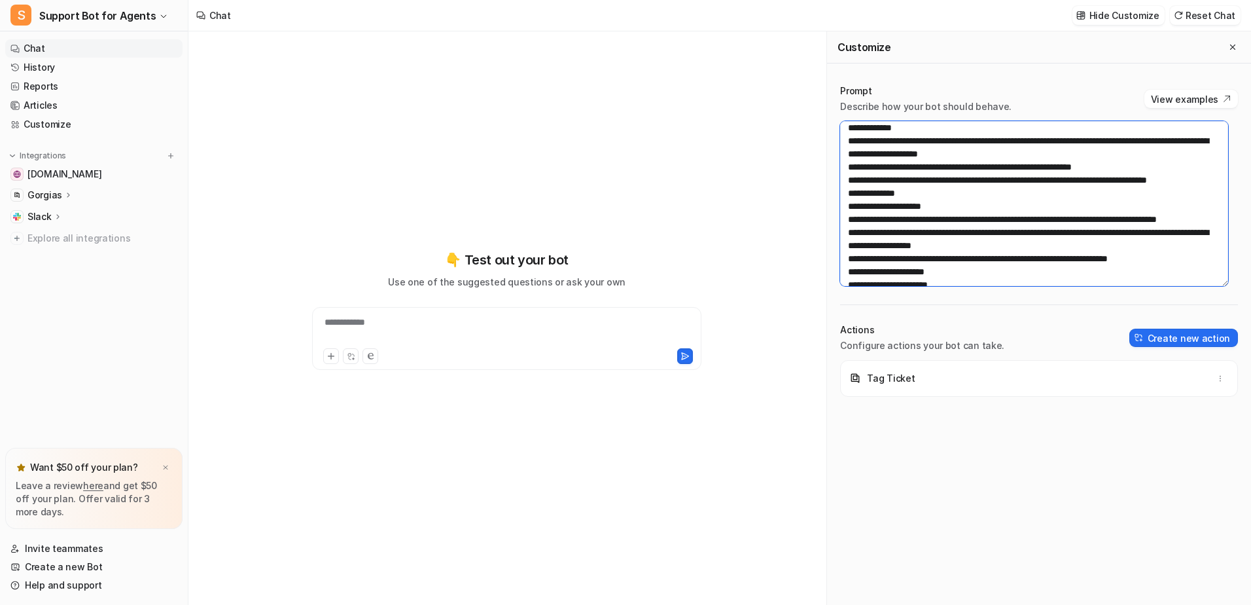
scroll to position [131, 0]
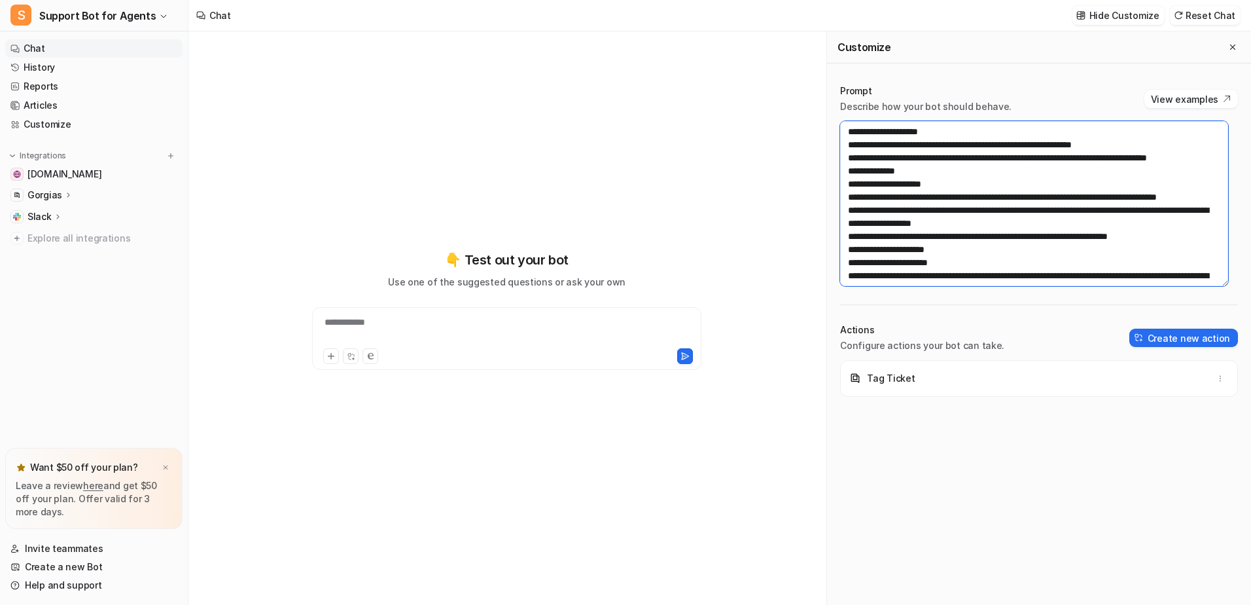
click at [1024, 198] on textarea at bounding box center [1034, 203] width 388 height 165
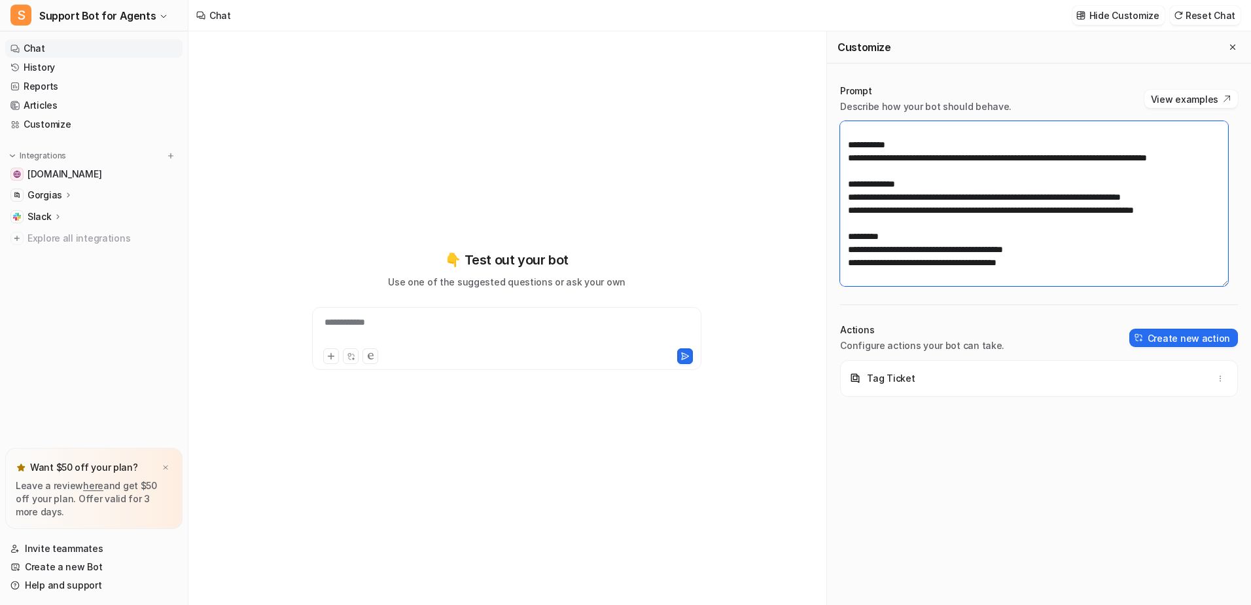
scroll to position [1440, 0]
click at [1110, 259] on textarea at bounding box center [1034, 203] width 388 height 165
paste textarea "**********"
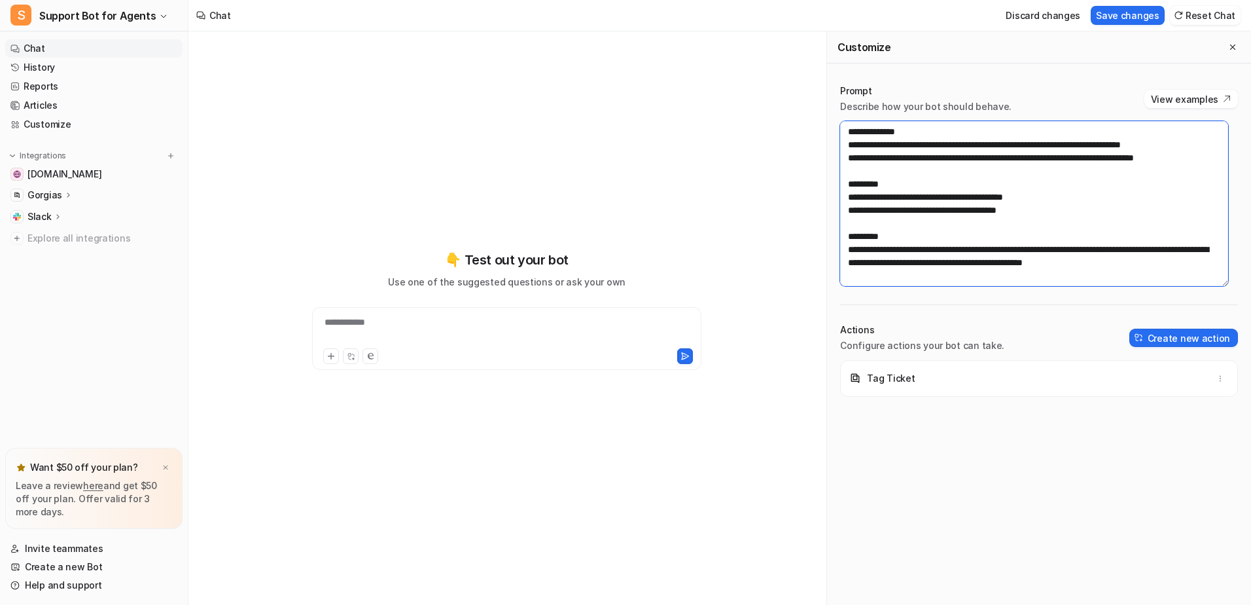
scroll to position [1505, 0]
drag, startPoint x: 1056, startPoint y: 198, endPoint x: 845, endPoint y: 175, distance: 212.6
click at [845, 175] on textarea at bounding box center [1034, 203] width 388 height 165
type textarea "**********"
click at [1041, 250] on textarea at bounding box center [1034, 203] width 388 height 165
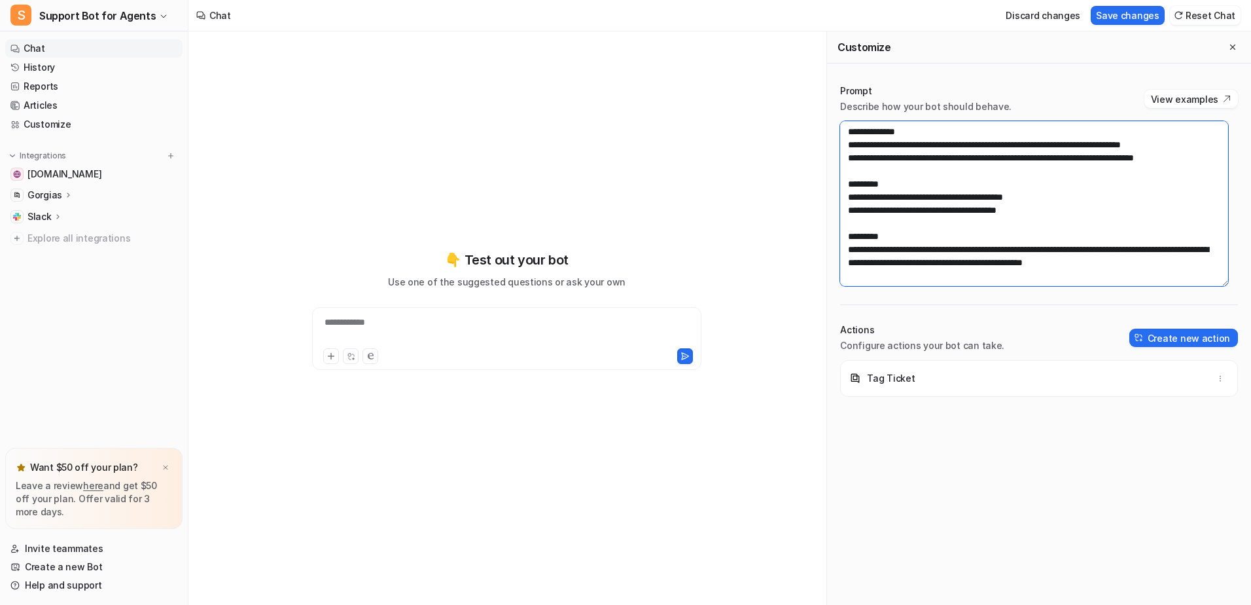
drag, startPoint x: 1060, startPoint y: 196, endPoint x: 846, endPoint y: 173, distance: 214.6
click at [846, 173] on textarea at bounding box center [1034, 203] width 388 height 165
